Goal: Communication & Community: Answer question/provide support

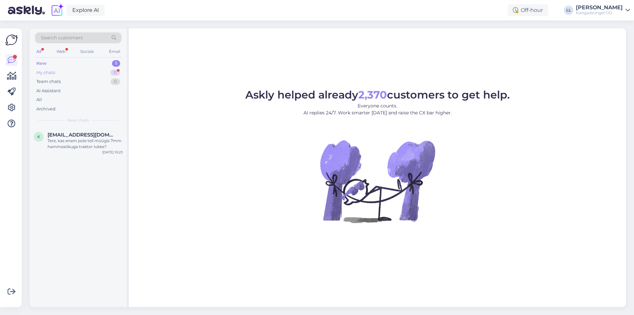
click at [86, 74] on div "My chats 11" at bounding box center [78, 72] width 86 height 9
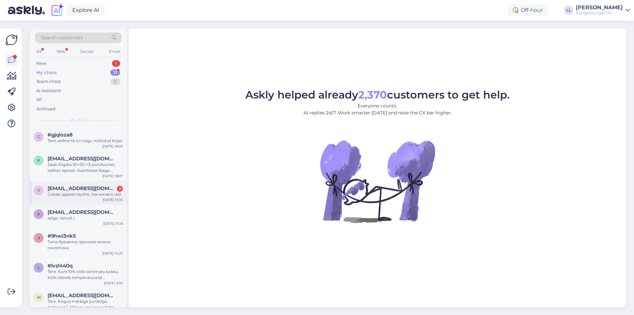
click at [85, 197] on div "v [EMAIL_ADDRESS][DOMAIN_NAME] 3 Снова здравствуйте, так ничего нет [DATE] 15:35" at bounding box center [78, 193] width 97 height 24
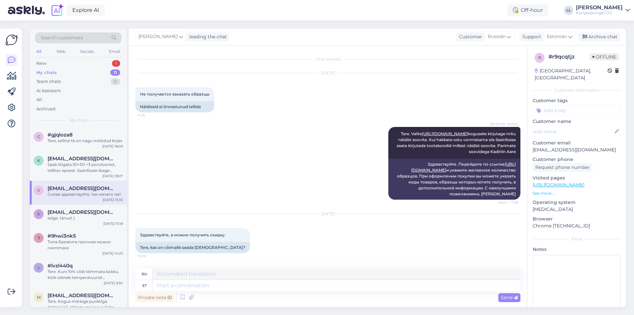
scroll to position [586, 0]
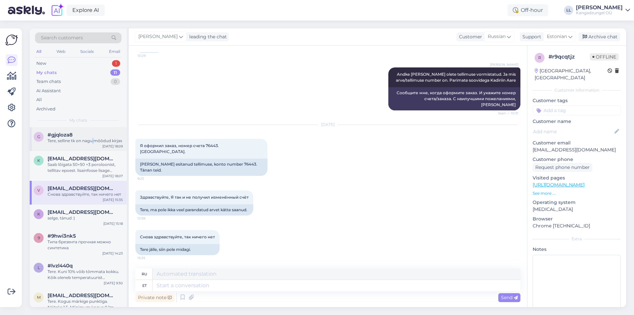
click at [94, 142] on div "Tere, selline tk on nagu mõõdud kirjas" at bounding box center [85, 141] width 75 height 6
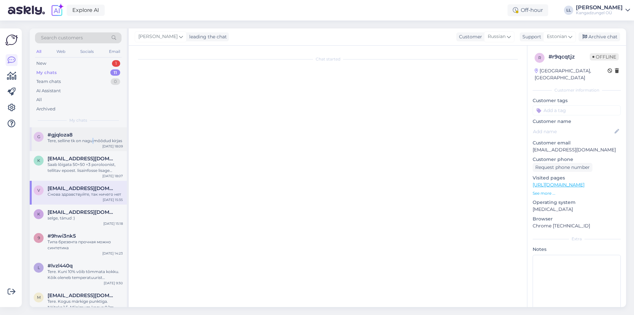
scroll to position [0, 0]
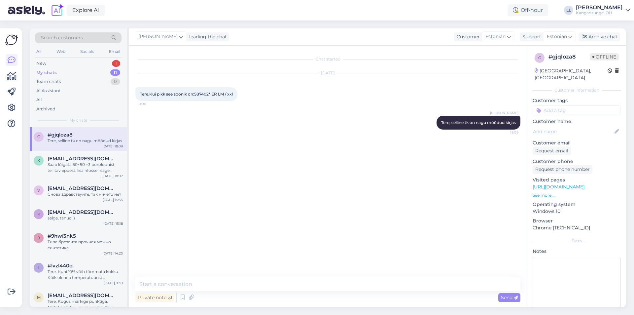
click at [175, 150] on div "Chat started [DATE] Tere.Kui pikk see soonik on:587402* ER LM / xxl 10:00 [PERS…" at bounding box center [330, 161] width 391 height 219
click at [81, 167] on div "Saab lõigata 50×50 ×3 poroloonist, tellitav epoest. lisainfosse lisage täpsem m…" at bounding box center [85, 167] width 75 height 12
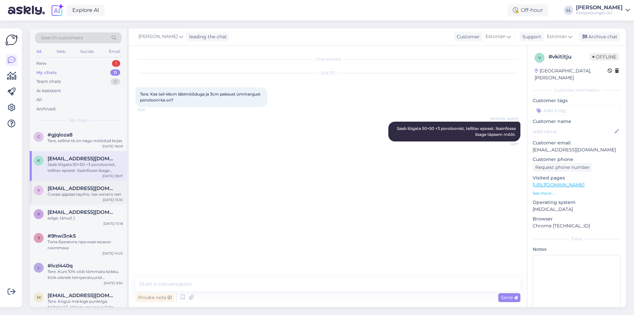
click at [86, 195] on div "Снова здравствуйте, так ничего нет" at bounding box center [85, 194] width 75 height 6
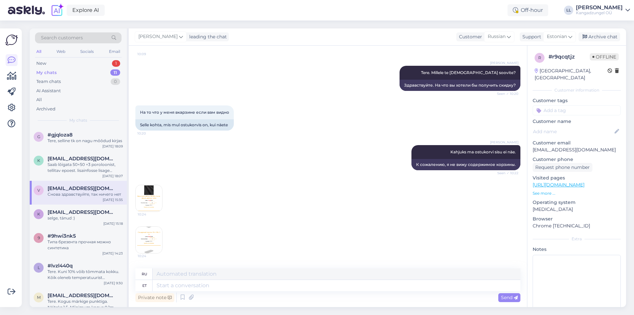
scroll to position [190, 0]
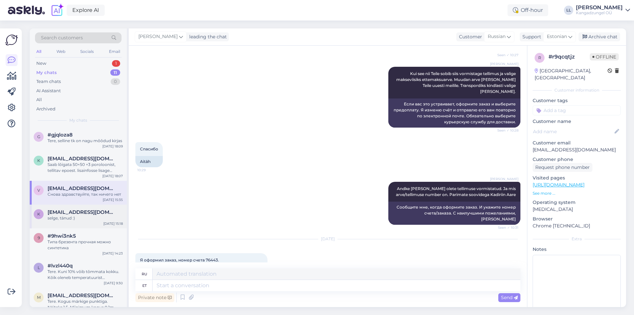
click at [104, 224] on div "k [EMAIL_ADDRESS][DOMAIN_NAME] selge, tänud :) [DATE] 15:18" at bounding box center [78, 216] width 97 height 24
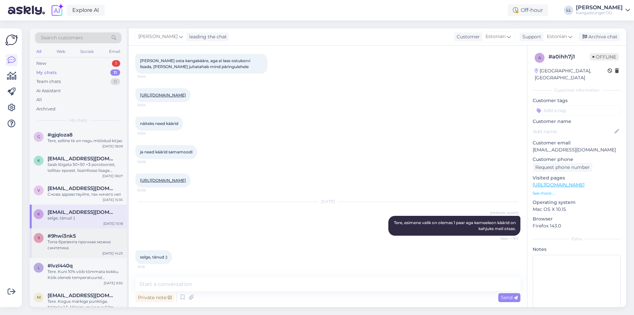
click at [82, 240] on div "Типа брезента прочная можно синтетика" at bounding box center [85, 245] width 75 height 12
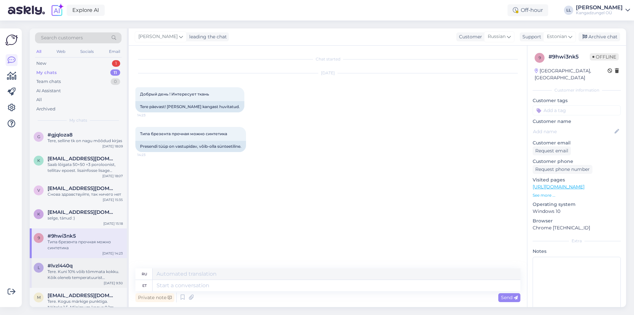
click at [86, 274] on div "Tere. Kuni 10% võib tõmmata kokku. Kõik oleneb temperatuurist [PERSON_NAME] tug…" at bounding box center [85, 274] width 75 height 12
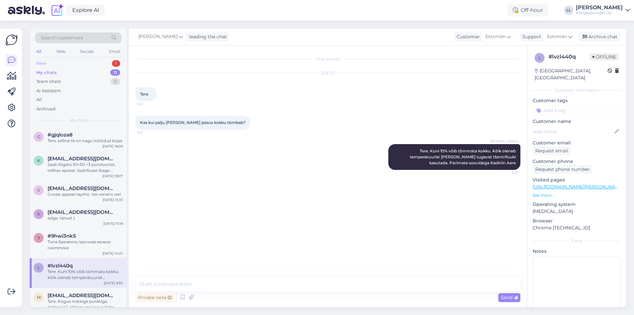
click at [60, 65] on div "New 1" at bounding box center [78, 63] width 86 height 9
